Goal: Information Seeking & Learning: Learn about a topic

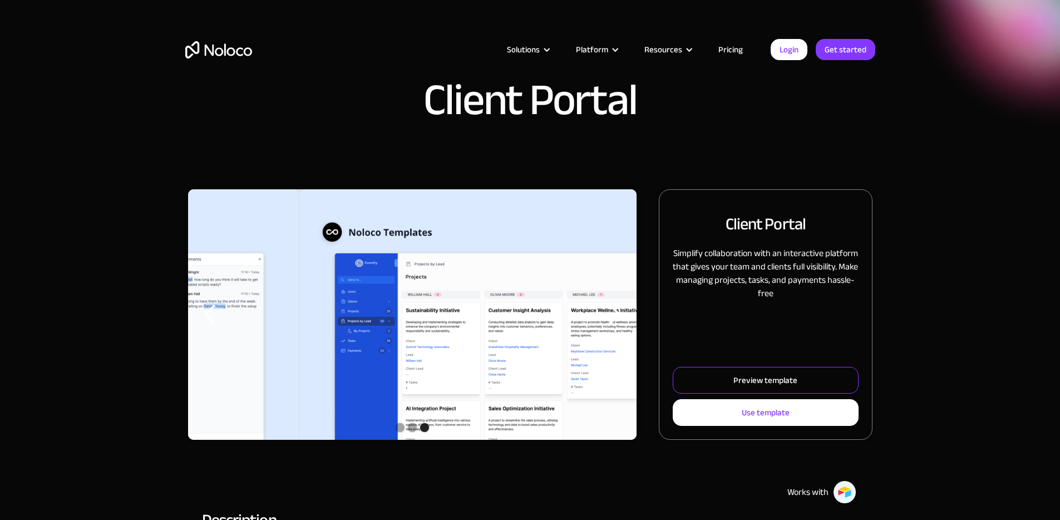
click at [699, 394] on link "Preview template" at bounding box center [765, 380] width 185 height 27
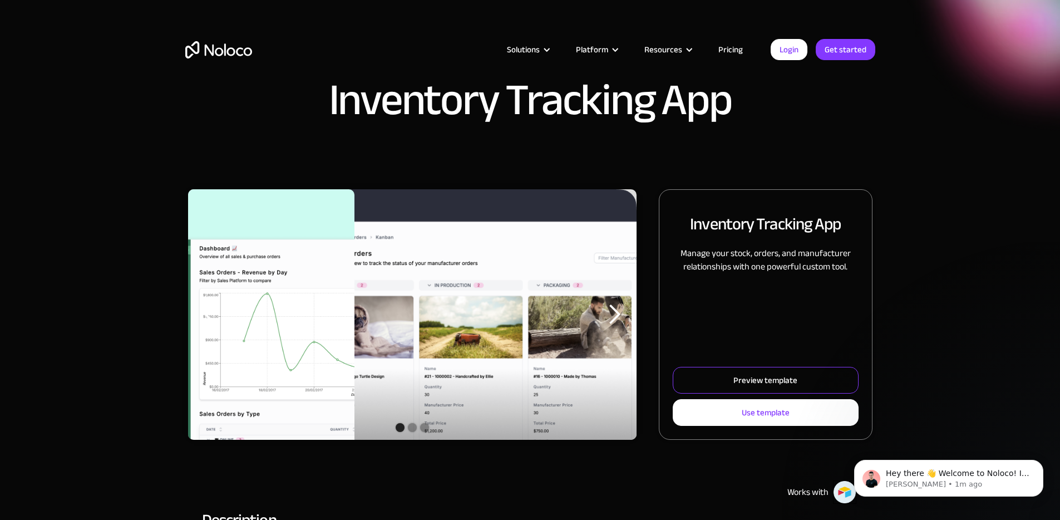
click at [763, 387] on div "Preview template" at bounding box center [766, 380] width 64 height 14
